Goal: Understand process/instructions: Learn how to perform a task or action

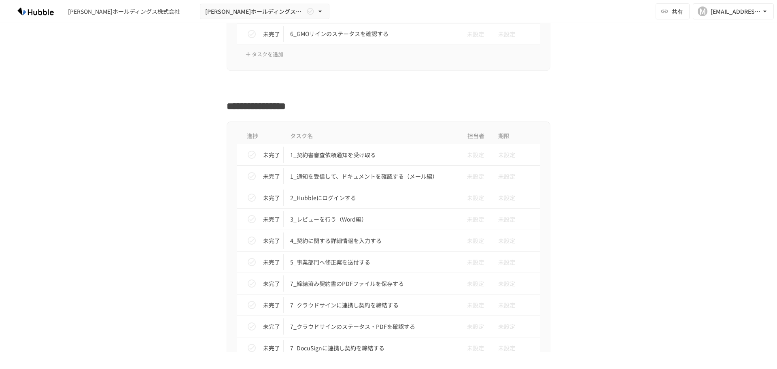
scroll to position [1457, 0]
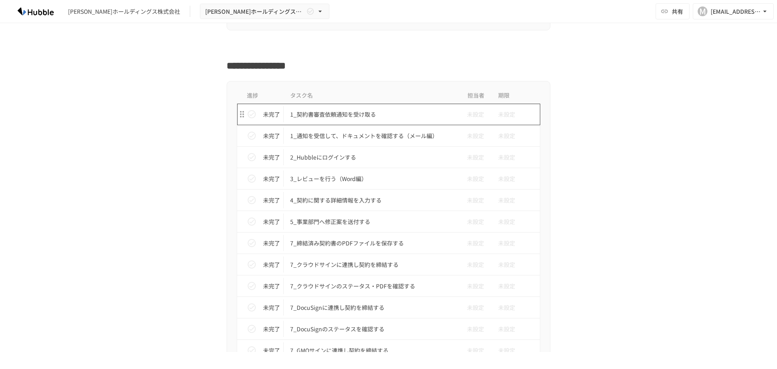
click at [342, 116] on p "1_契約書審査依頼通知を受け取る" at bounding box center [371, 114] width 163 height 10
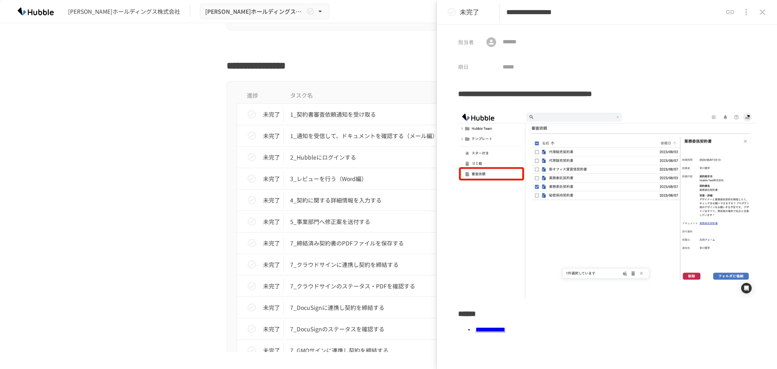
click at [765, 13] on icon "close drawer" at bounding box center [763, 12] width 10 height 10
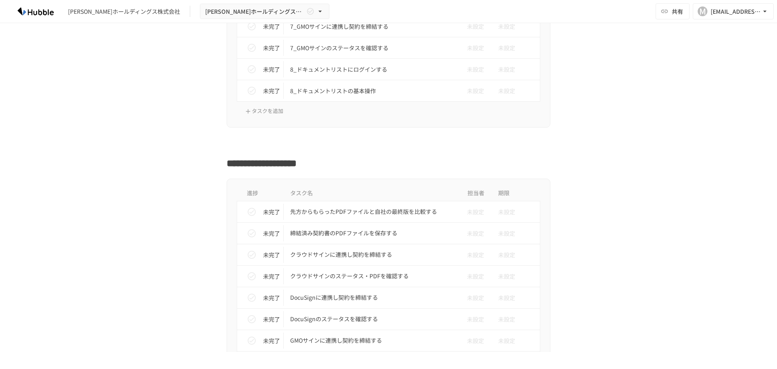
scroll to position [1861, 0]
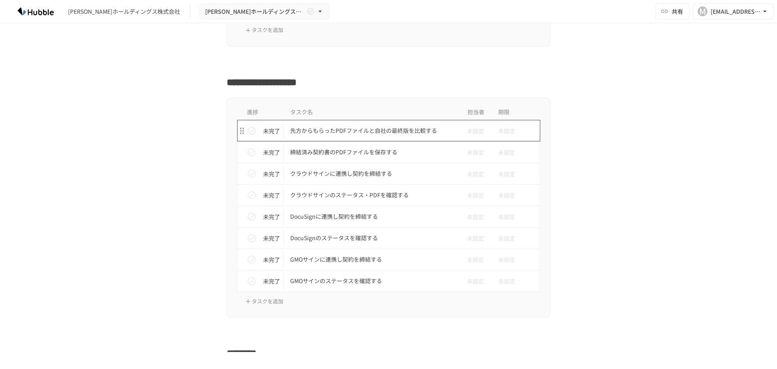
click at [367, 133] on p "先方からもらったPDFファイルと自社の最終版を比較する" at bounding box center [371, 130] width 163 height 10
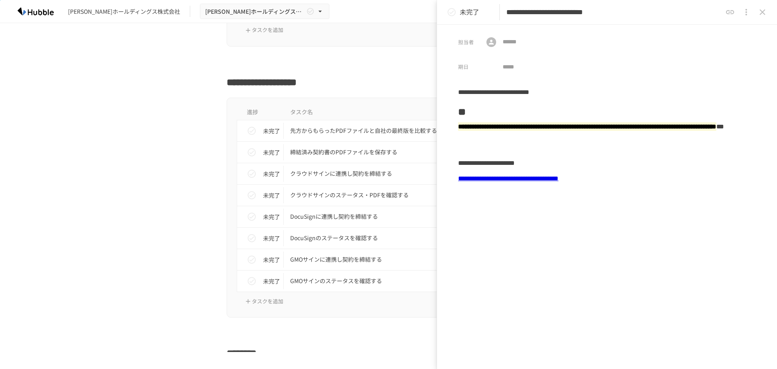
click at [558, 177] on link "**********" at bounding box center [508, 178] width 100 height 6
